Goal: Task Accomplishment & Management: Complete application form

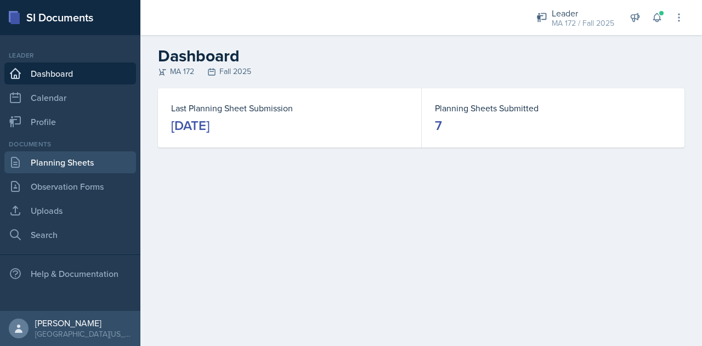
click at [66, 161] on link "Planning Sheets" at bounding box center [70, 162] width 132 height 22
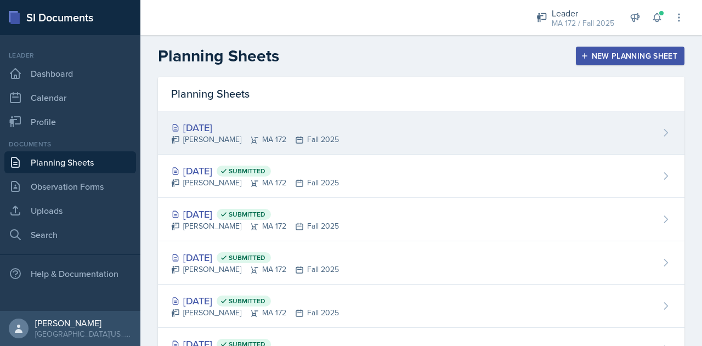
click at [231, 148] on div "[DATE] Sierra Harley MA 172 Fall 2025" at bounding box center [421, 132] width 526 height 43
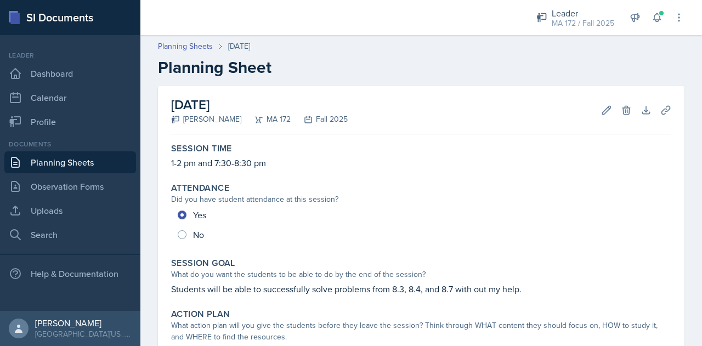
scroll to position [472, 0]
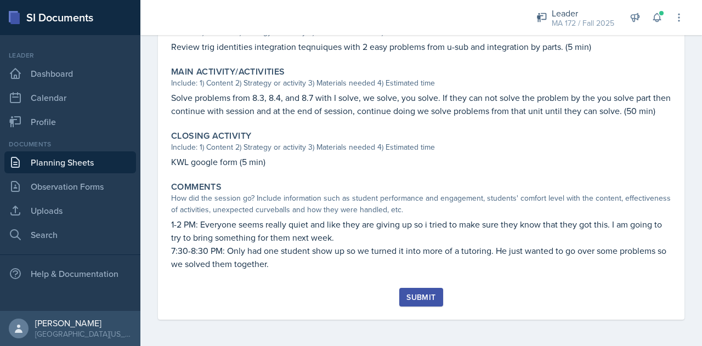
click at [402, 303] on button "Submit" at bounding box center [420, 297] width 43 height 19
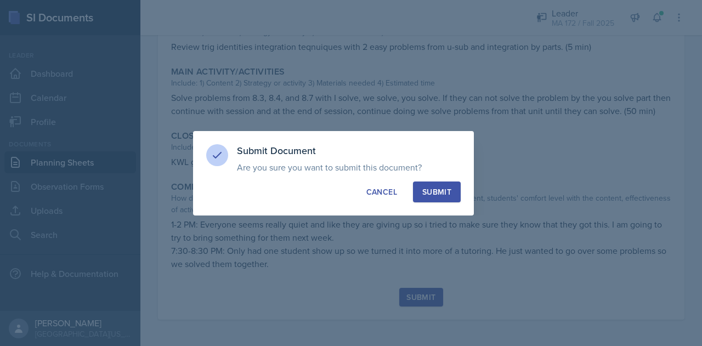
click at [443, 198] on button "Submit" at bounding box center [437, 191] width 48 height 21
radio input "true"
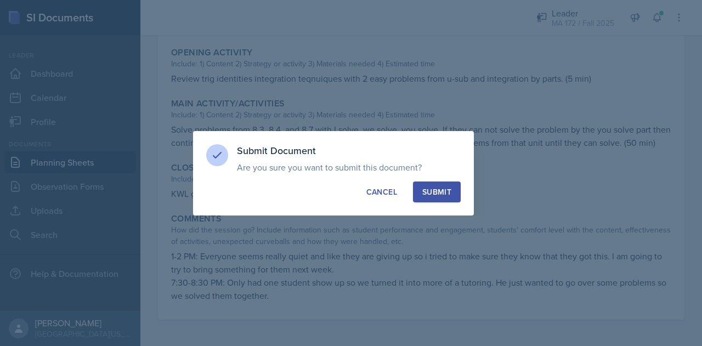
scroll to position [440, 0]
